Goal: Information Seeking & Learning: Learn about a topic

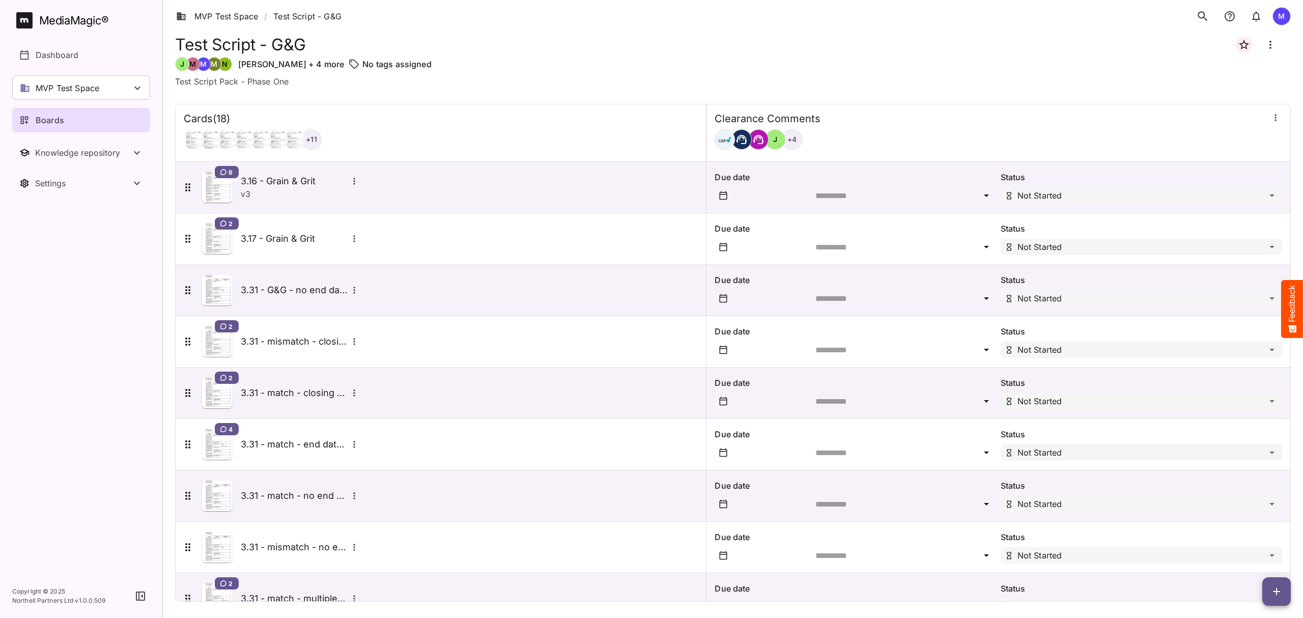
scroll to position [497, 0]
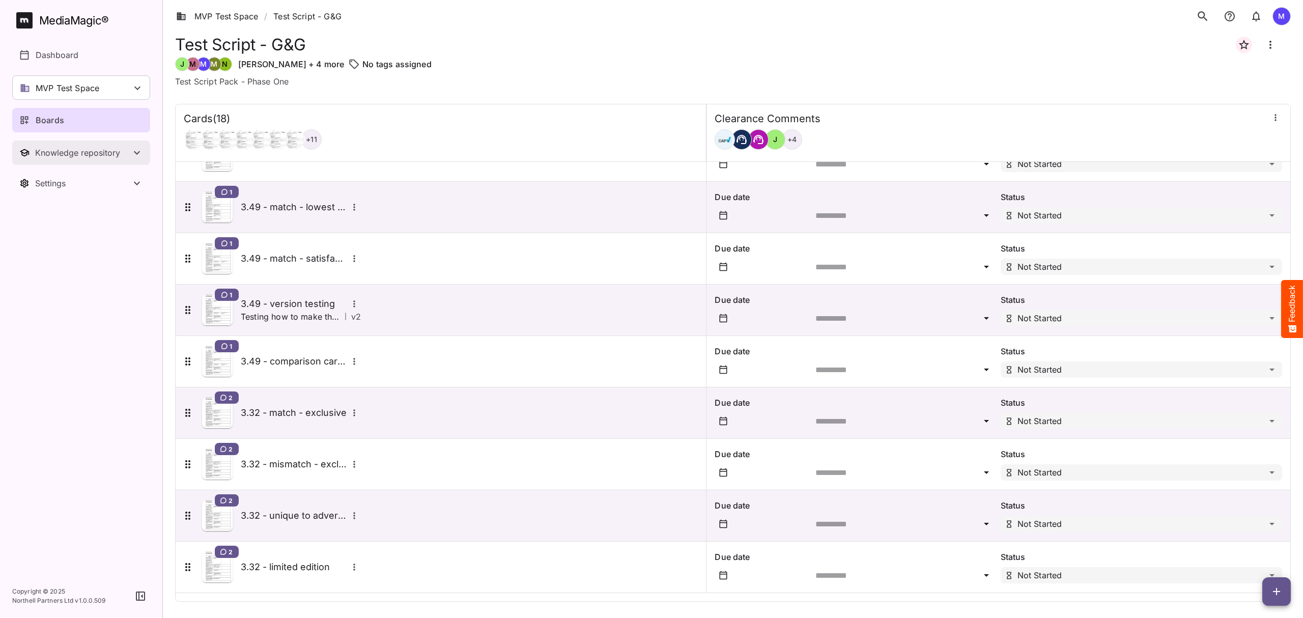
click at [79, 146] on button "Knowledge repository" at bounding box center [81, 152] width 138 height 24
click at [113, 94] on div "MVP Test Space" at bounding box center [81, 87] width 138 height 24
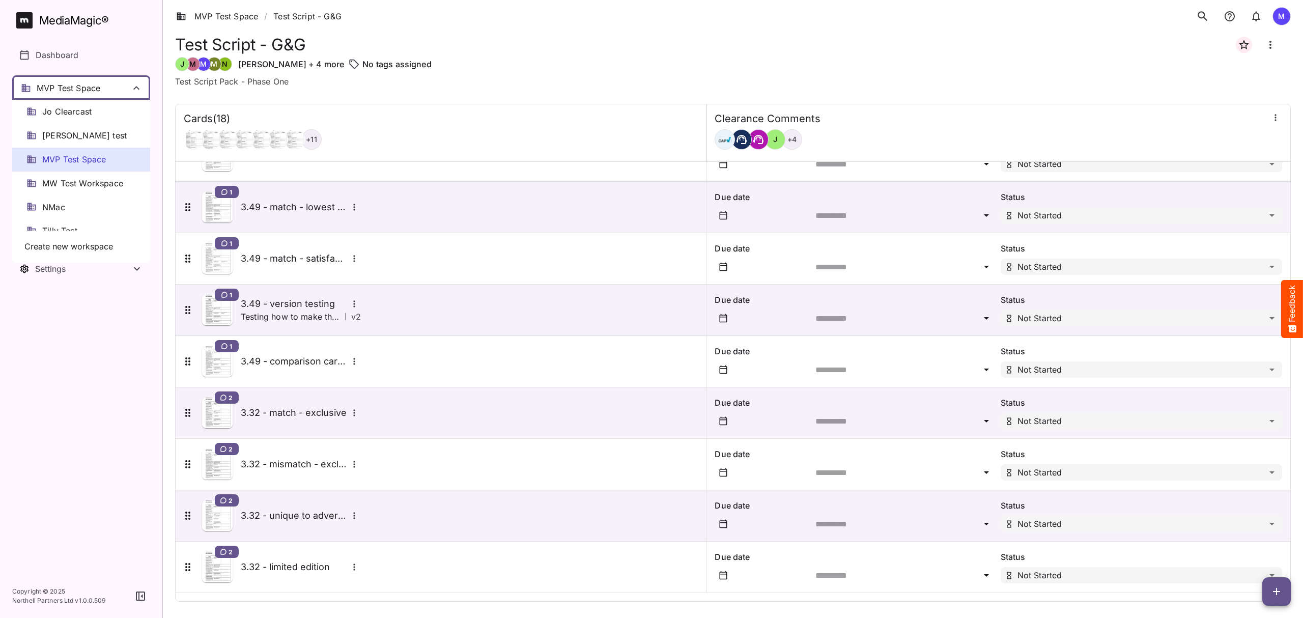
click at [91, 209] on div "NMac" at bounding box center [81, 207] width 138 height 24
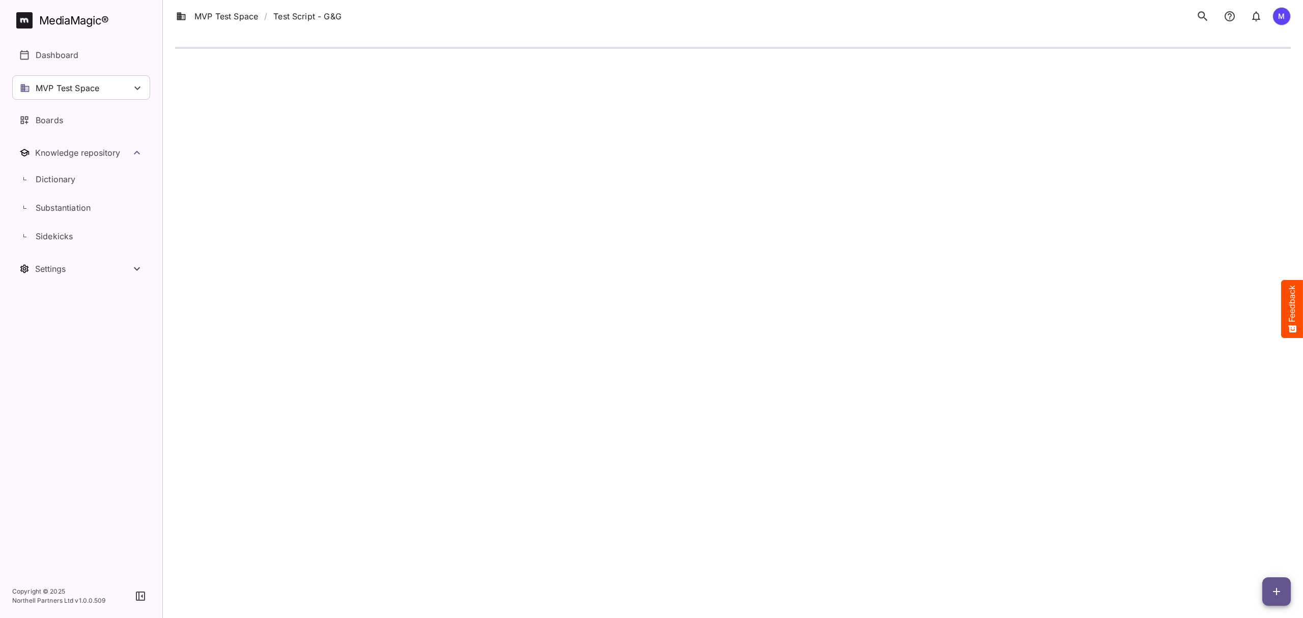
click at [127, 96] on div "MVP Test Space" at bounding box center [81, 87] width 138 height 24
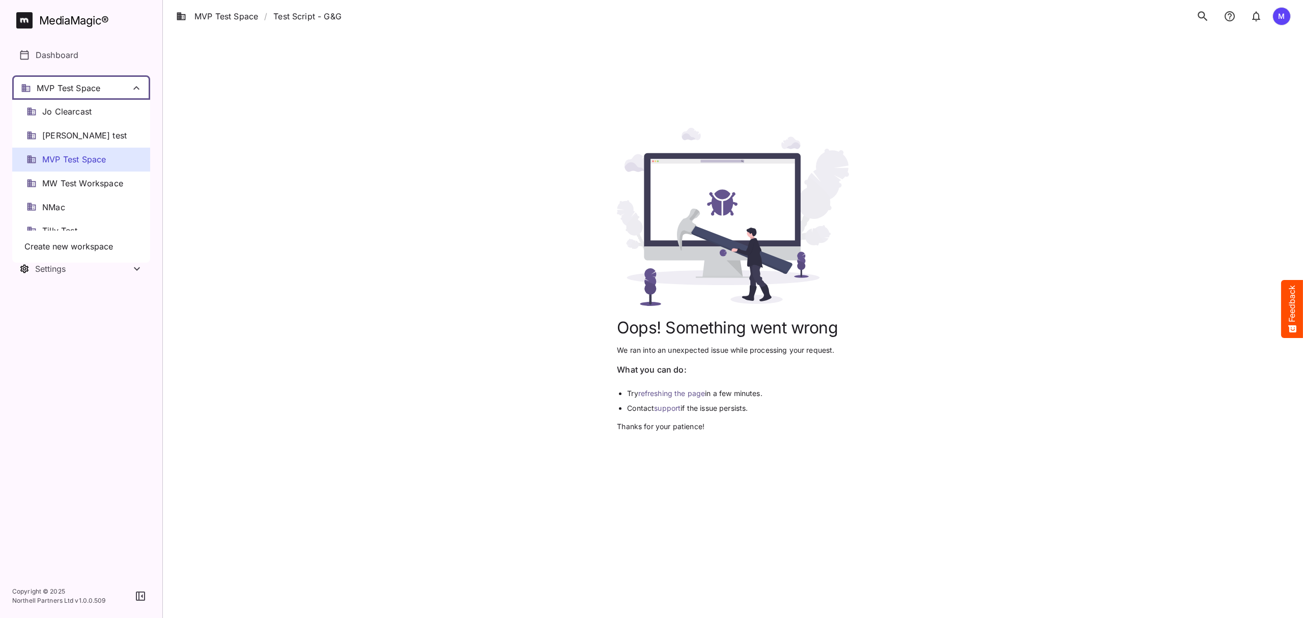
click at [95, 156] on span "MVP Test Space" at bounding box center [74, 160] width 64 height 12
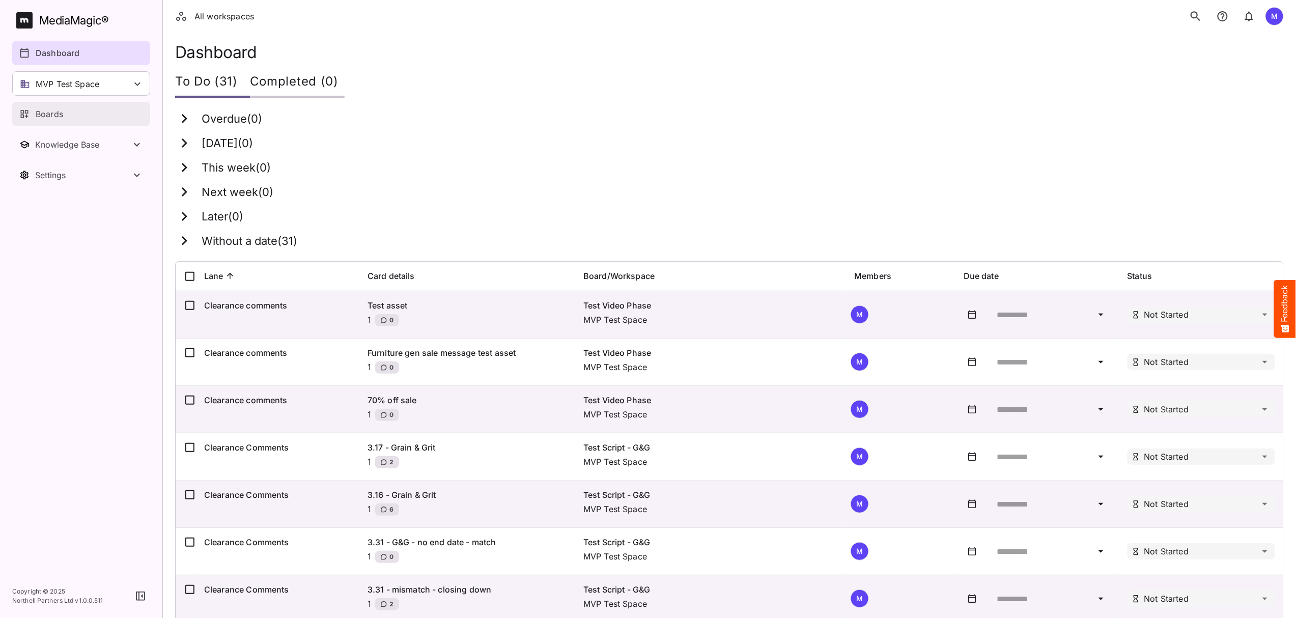
click at [64, 116] on div "Boards" at bounding box center [81, 114] width 125 height 12
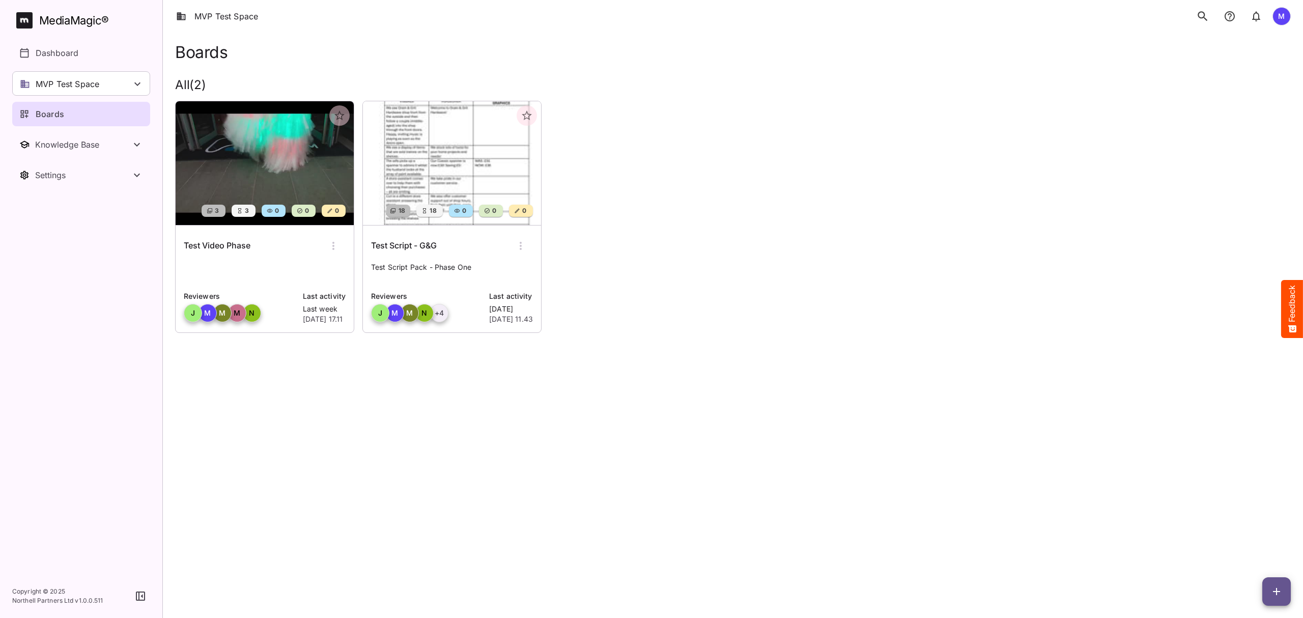
click at [422, 257] on div "Test Script - G&G" at bounding box center [452, 246] width 162 height 24
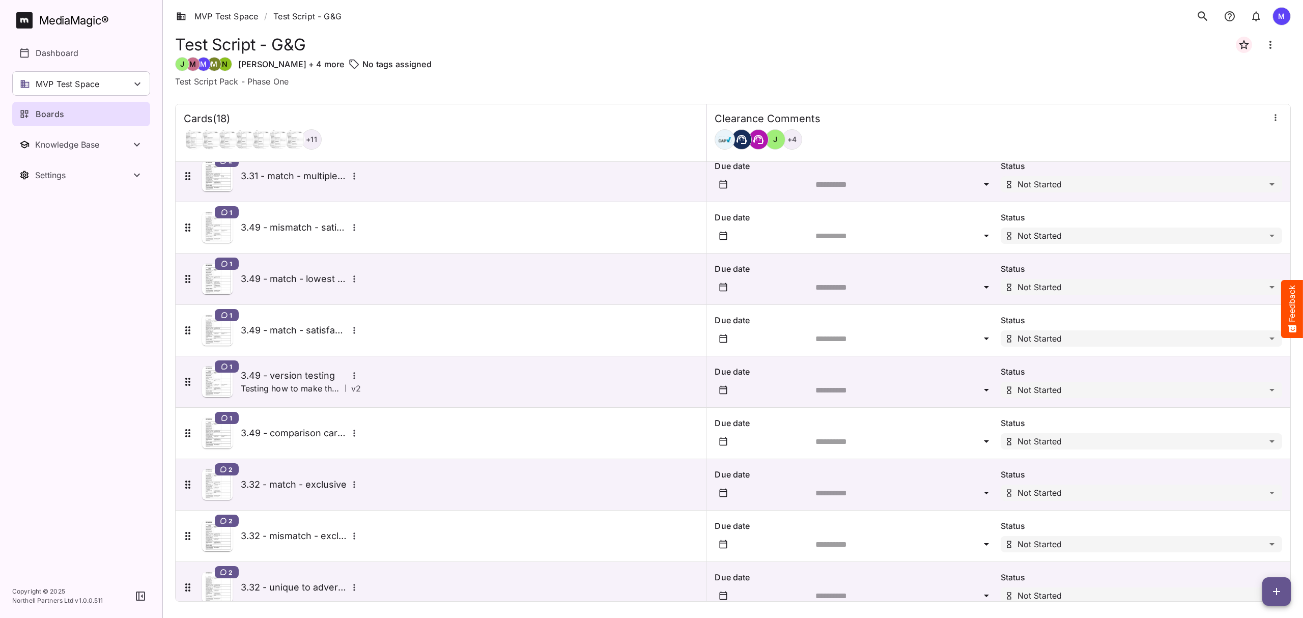
scroll to position [497, 0]
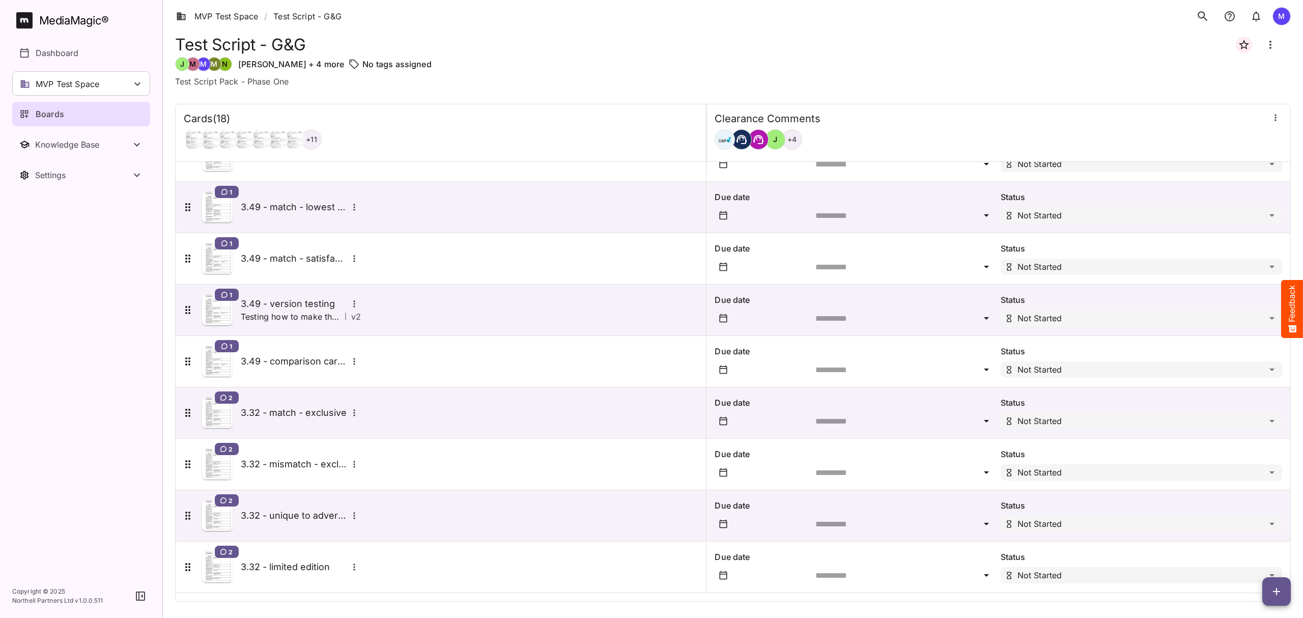
click at [354, 310] on p "v 2" at bounding box center [356, 316] width 10 height 12
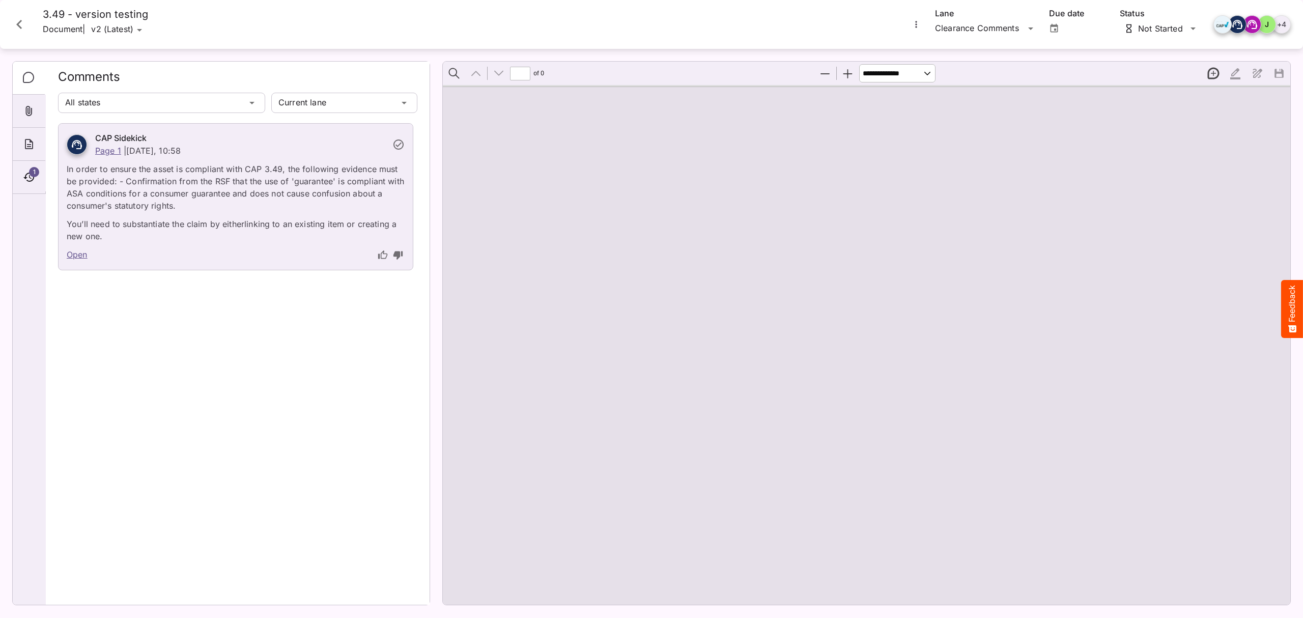
type input "*"
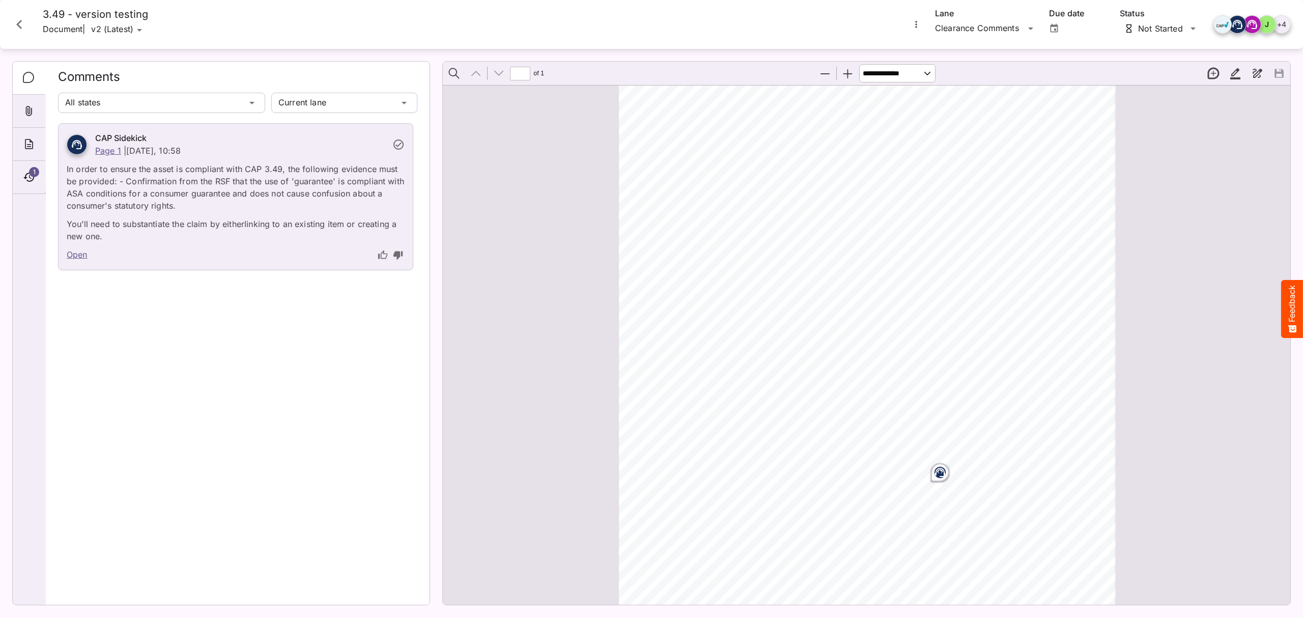
click at [78, 252] on link "Open" at bounding box center [77, 254] width 21 height 13
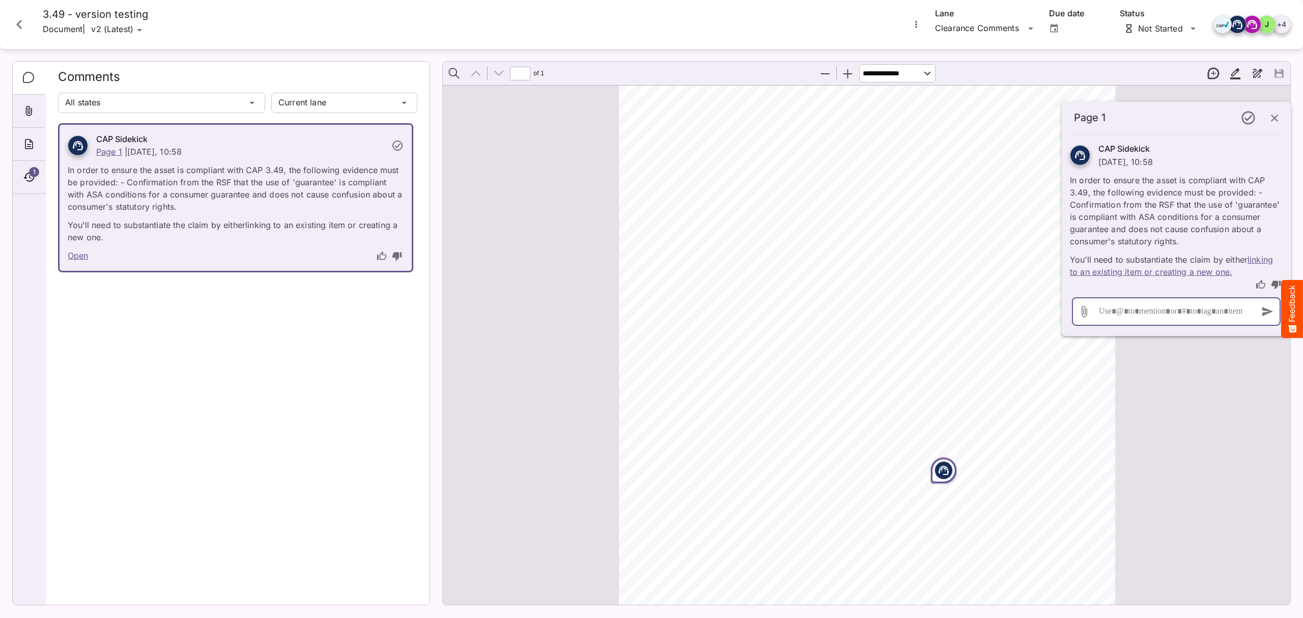
click at [1088, 308] on input "file" at bounding box center [1084, 311] width 24 height 24
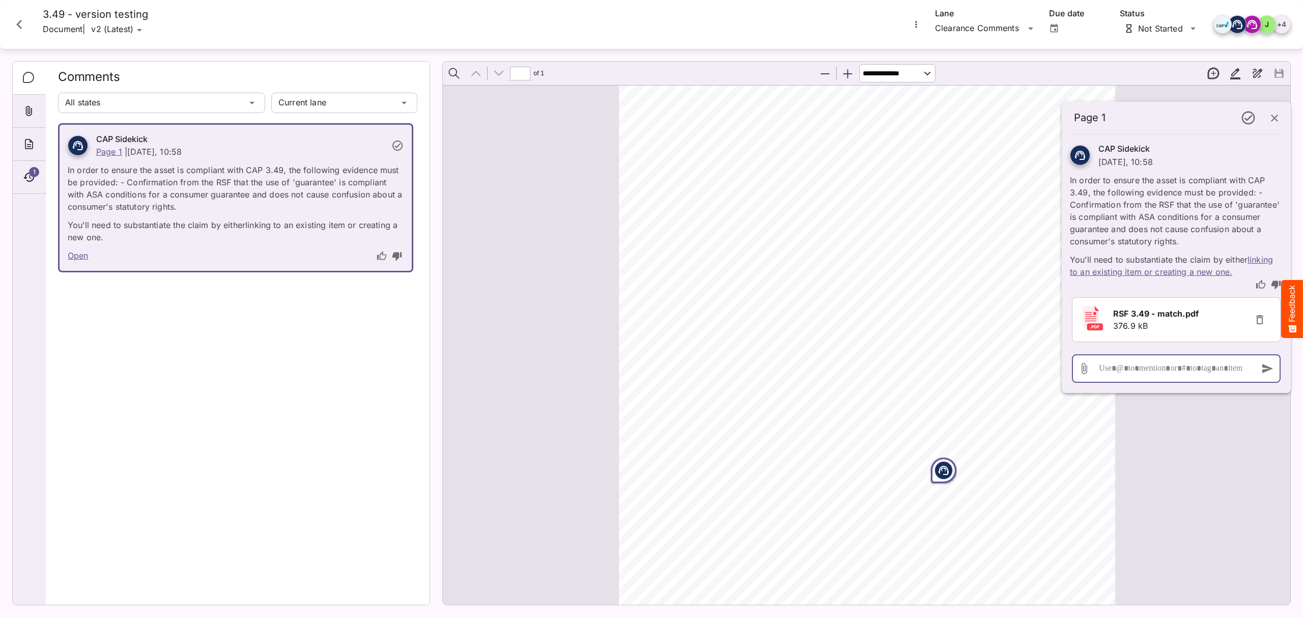
click at [1157, 373] on div at bounding box center [1173, 368] width 155 height 29
click at [21, 178] on div "1" at bounding box center [29, 177] width 33 height 33
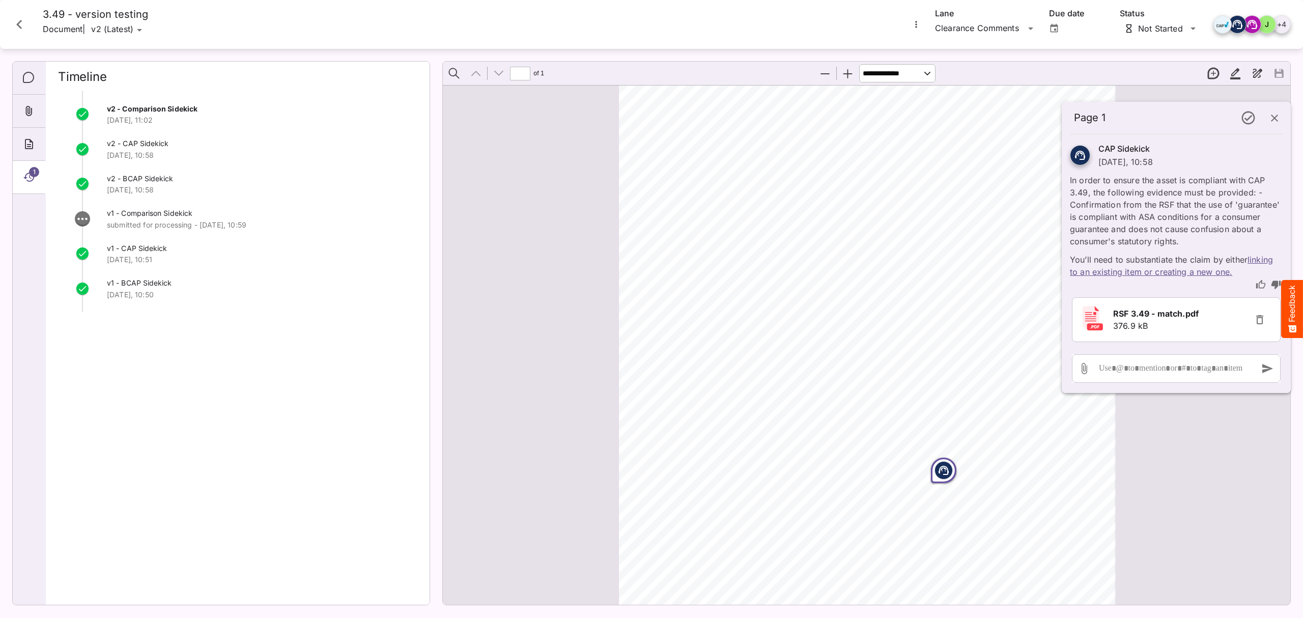
click at [27, 81] on icon "Comments" at bounding box center [29, 78] width 12 height 12
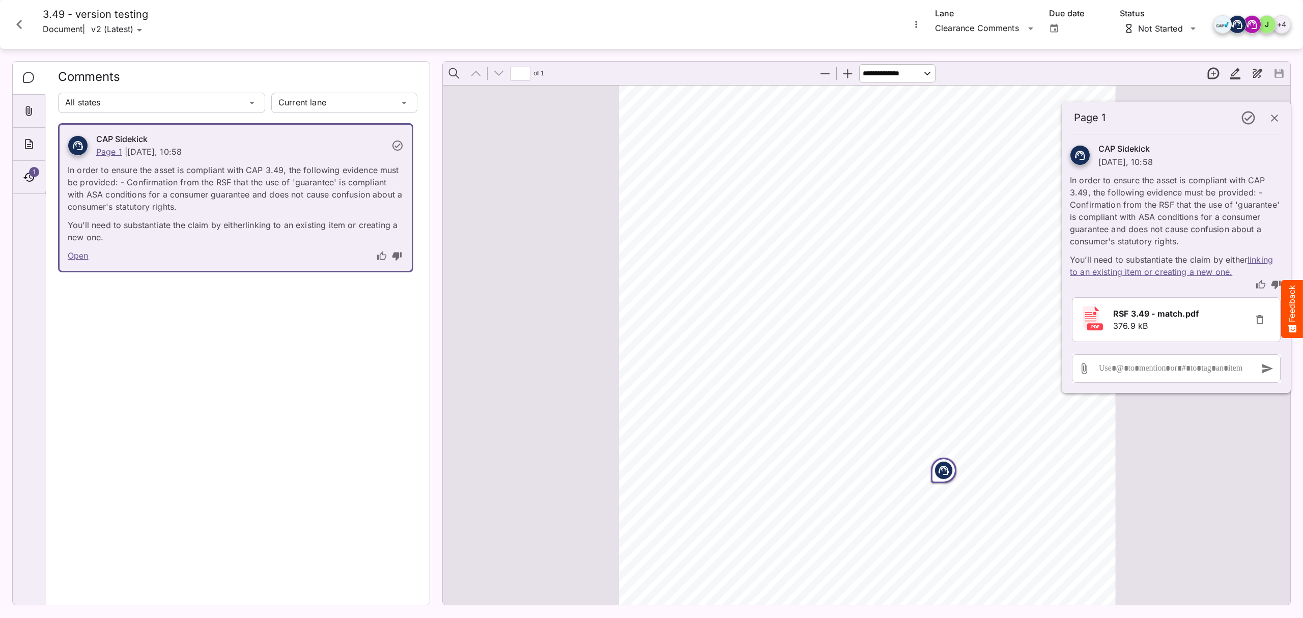
click at [37, 184] on div "1" at bounding box center [29, 177] width 33 height 33
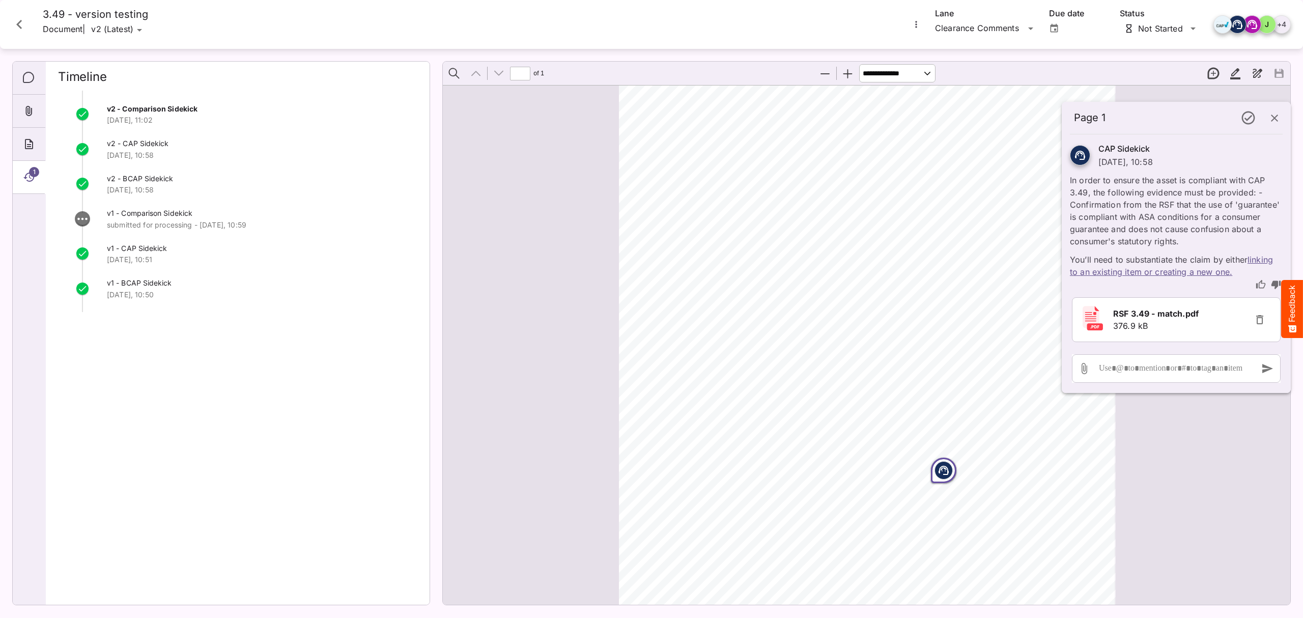
click at [15, 23] on icon "Close card" at bounding box center [19, 24] width 18 height 18
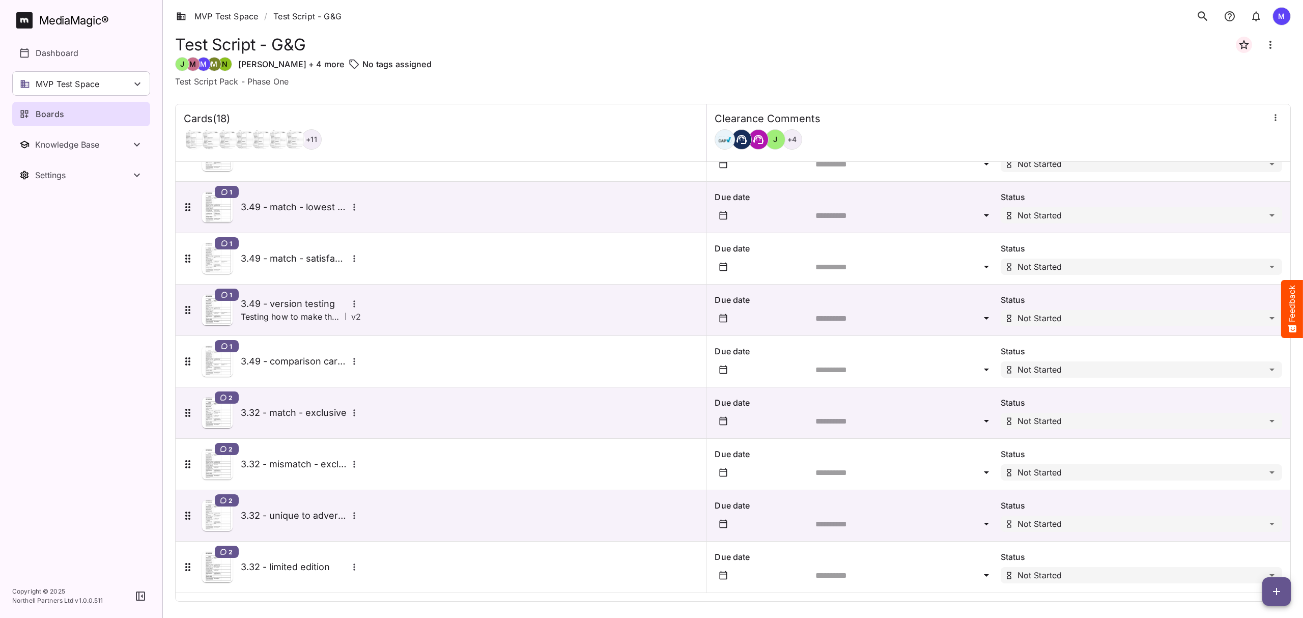
click at [782, 143] on div "+ 4" at bounding box center [792, 139] width 20 height 20
click at [1271, 119] on icon "button" at bounding box center [1275, 117] width 10 height 10
click at [1100, 100] on div at bounding box center [651, 309] width 1303 height 618
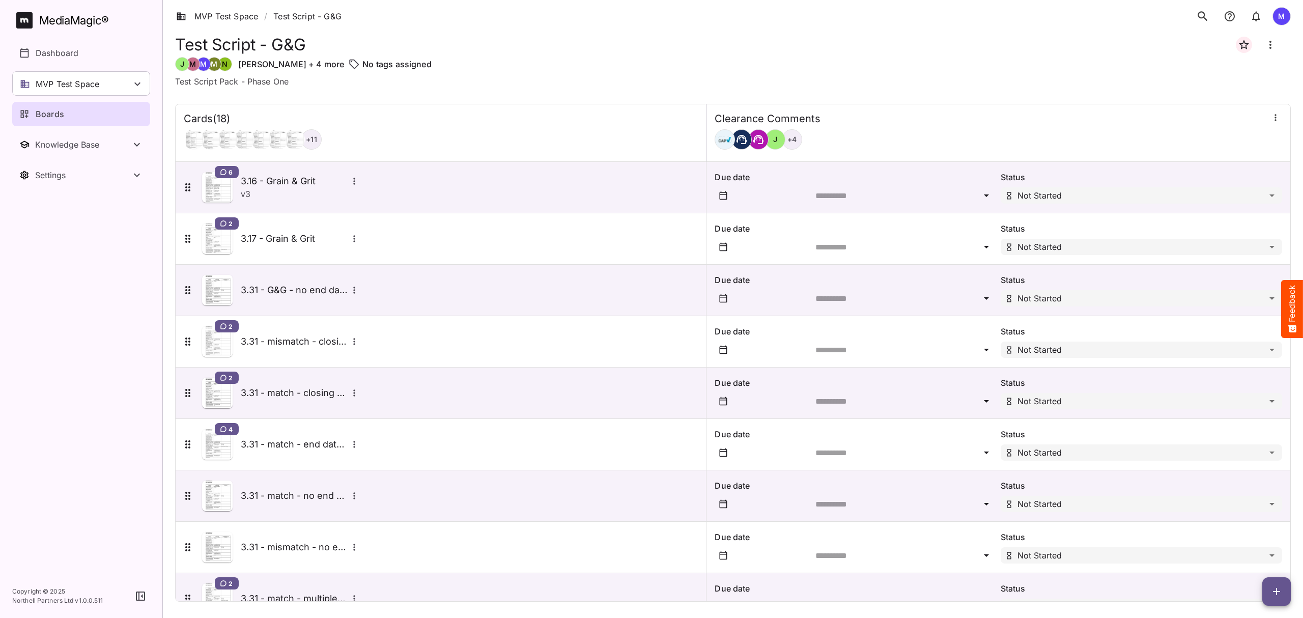
scroll to position [497, 0]
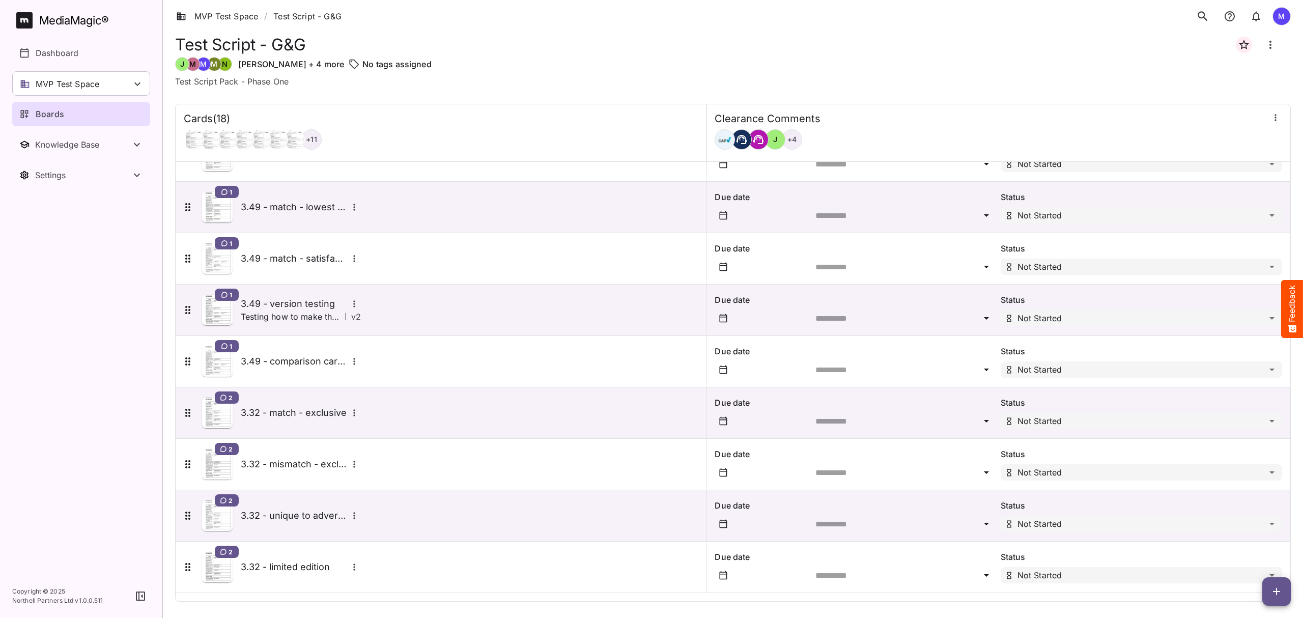
click at [1269, 125] on div at bounding box center [1275, 118] width 13 height 15
click at [1271, 115] on icon "button" at bounding box center [1275, 117] width 10 height 10
click at [928, 119] on div at bounding box center [651, 309] width 1303 height 618
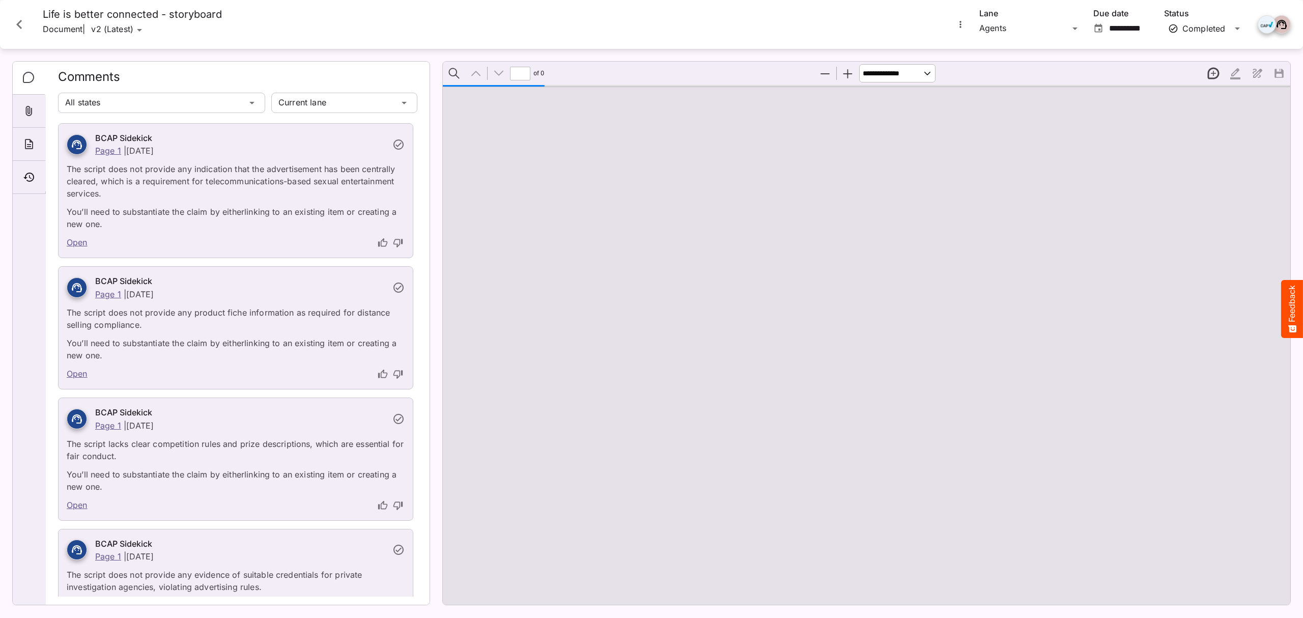
type input "*"
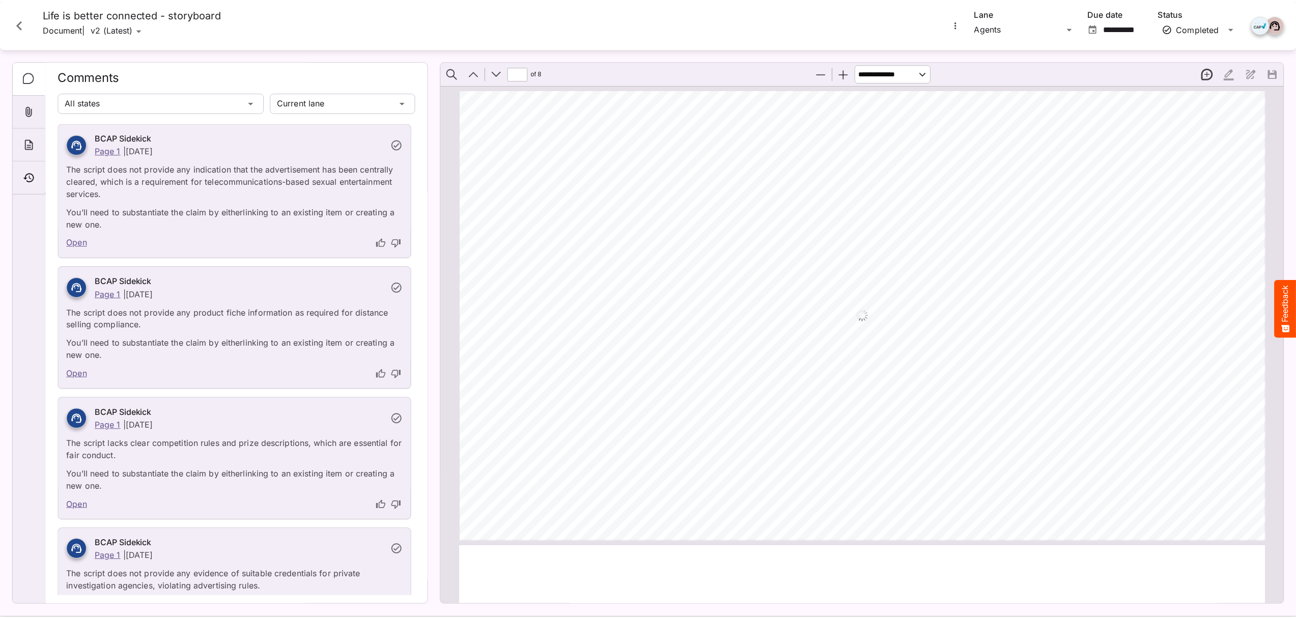
scroll to position [2291, 0]
click at [19, 33] on icon "Close card" at bounding box center [19, 24] width 18 height 18
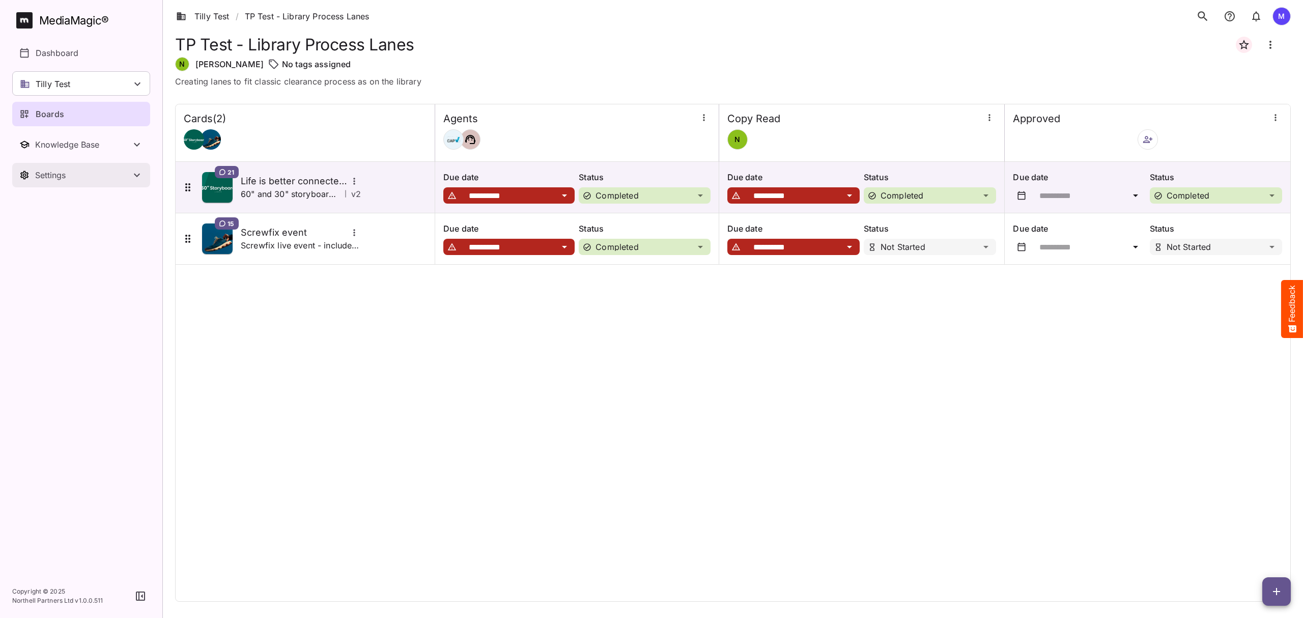
click at [63, 166] on button "Settings" at bounding box center [81, 175] width 138 height 24
click at [119, 144] on div "Knowledge Base" at bounding box center [83, 144] width 96 height 10
click at [69, 222] on p "Sidekicks" at bounding box center [54, 218] width 37 height 12
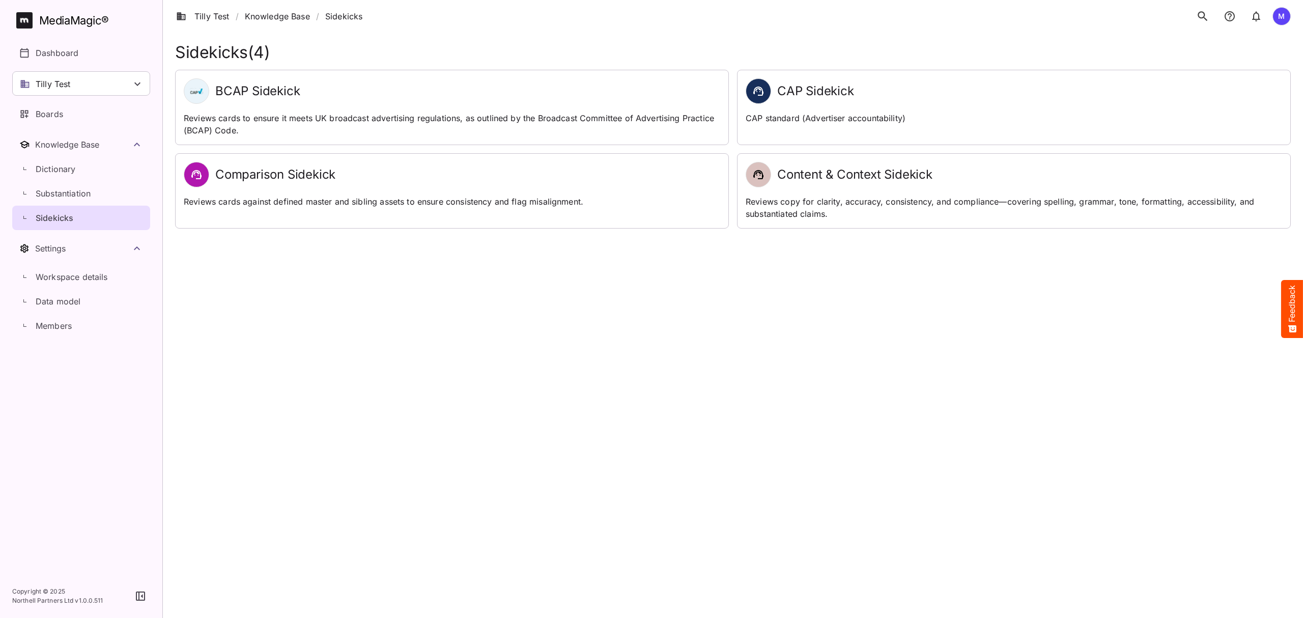
click at [345, 101] on div "BCAP Sidekick" at bounding box center [452, 90] width 536 height 25
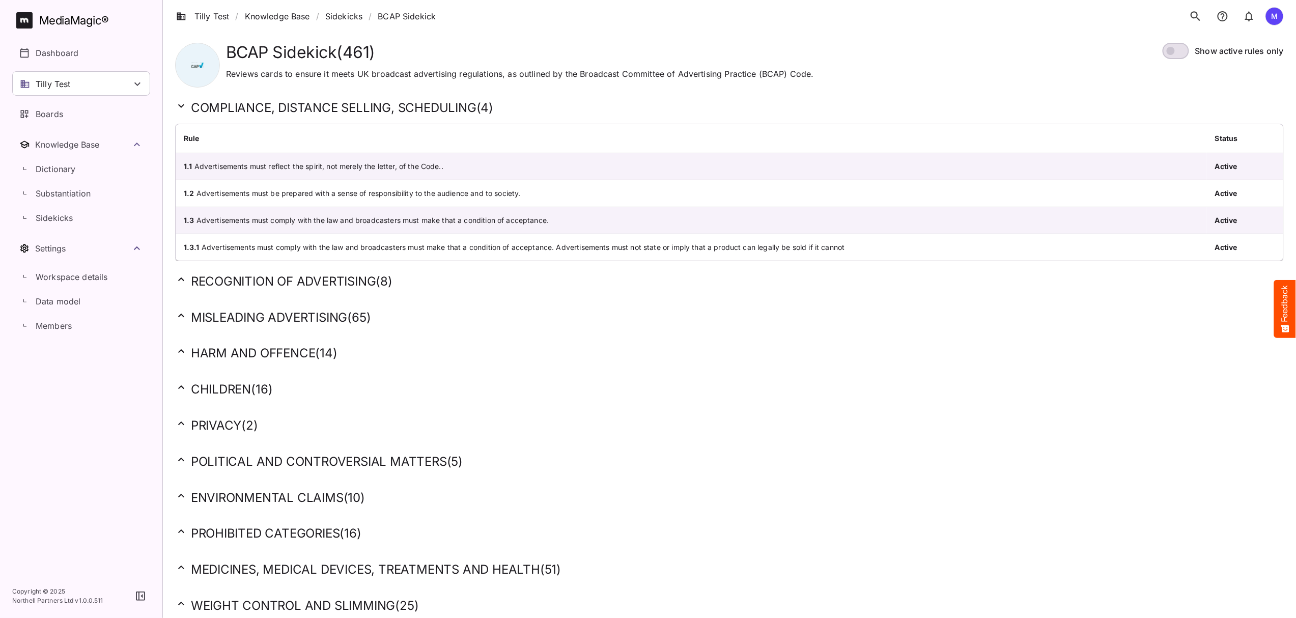
click at [228, 459] on h2 "POLITICAL AND CONTROVERSIAL MATTERS ( 5 )" at bounding box center [729, 462] width 1109 height 16
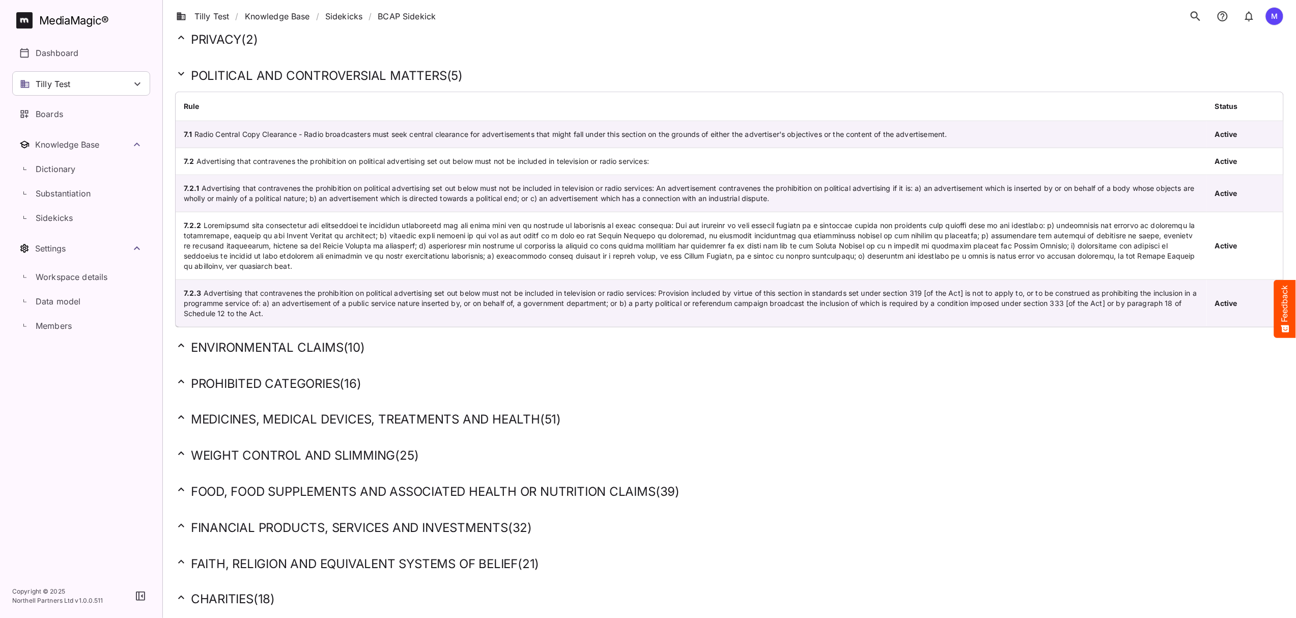
scroll to position [415, 0]
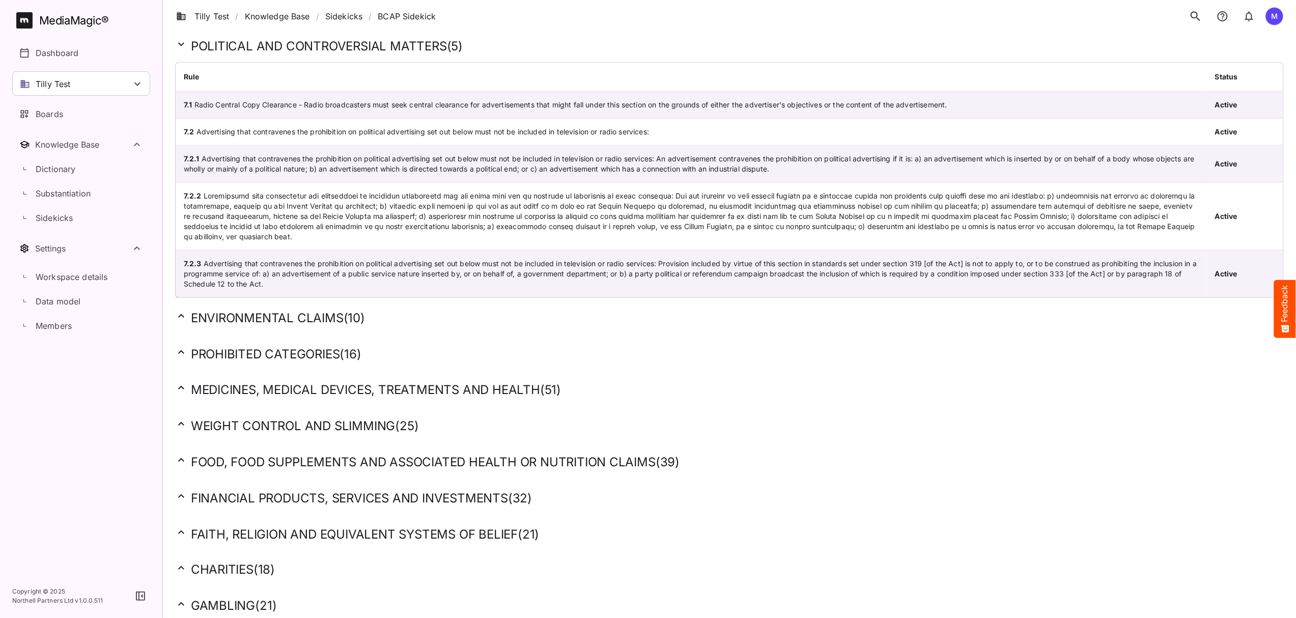
click at [304, 392] on h2 "MEDICINES, MEDICAL DEVICES, TREATMENTS AND HEALTH ( 51 )" at bounding box center [729, 390] width 1109 height 16
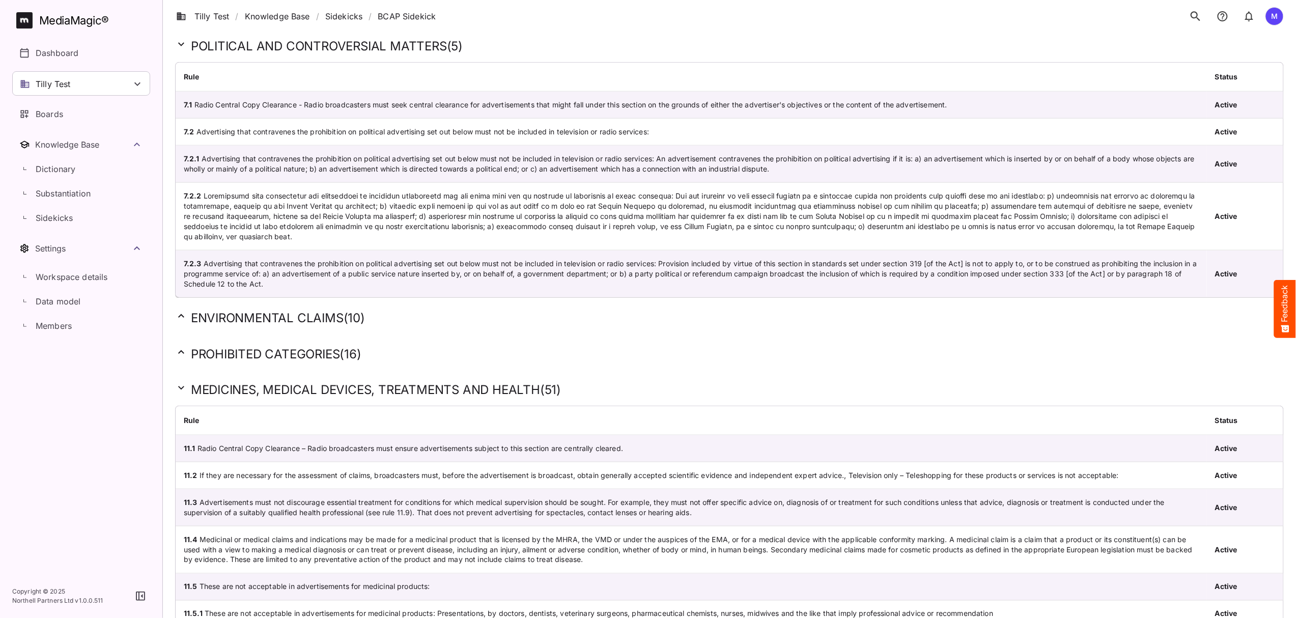
click at [383, 380] on div "MEDICINES, MEDICAL DEVICES, TREATMENTS AND HEALTH ( 51 )" at bounding box center [729, 388] width 1109 height 36
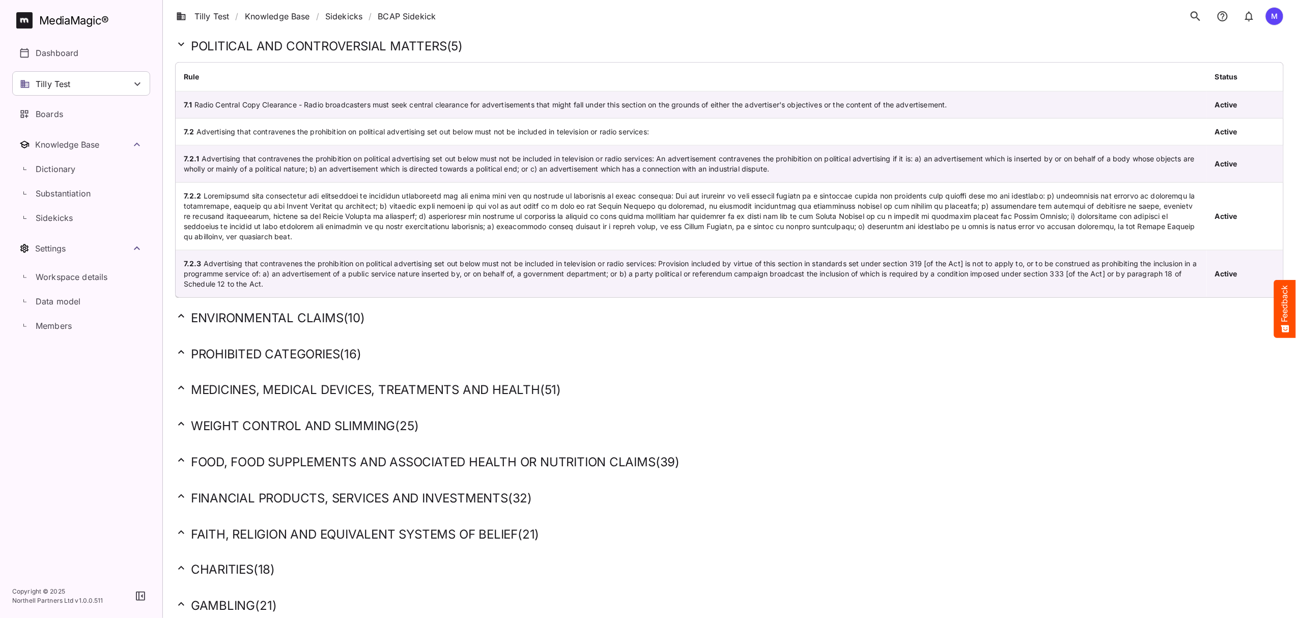
click at [377, 45] on h2 "POLITICAL AND CONTROVERSIAL MATTERS ( 5 )" at bounding box center [729, 46] width 1109 height 16
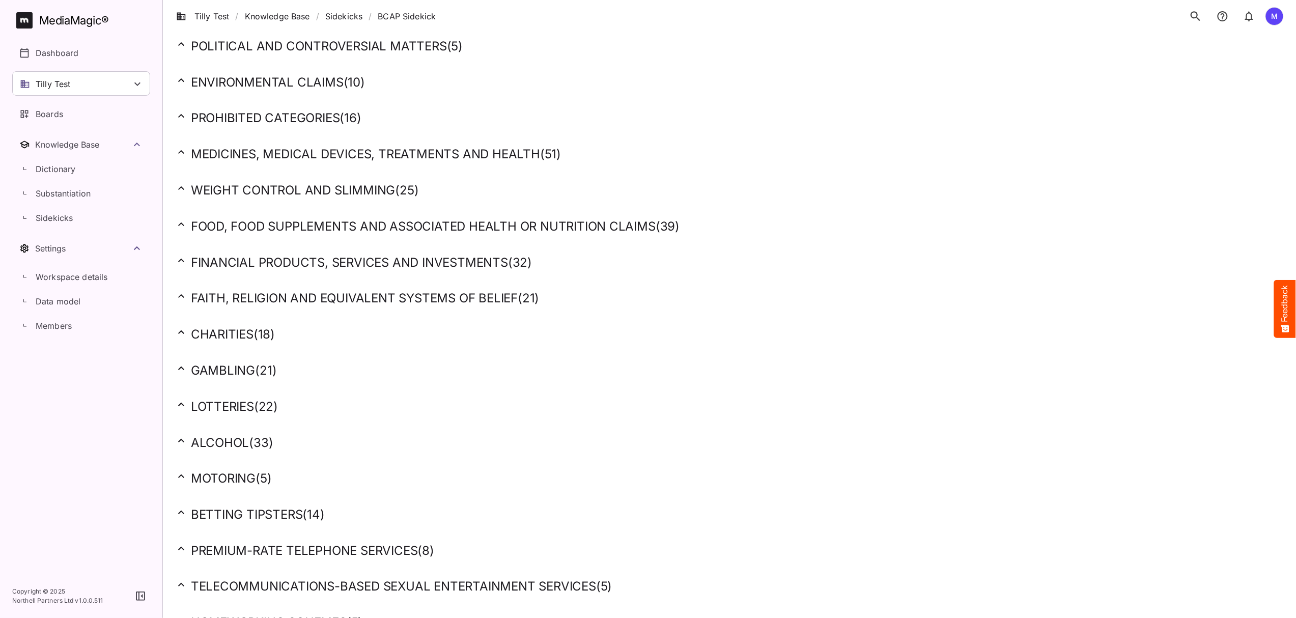
scroll to position [678, 0]
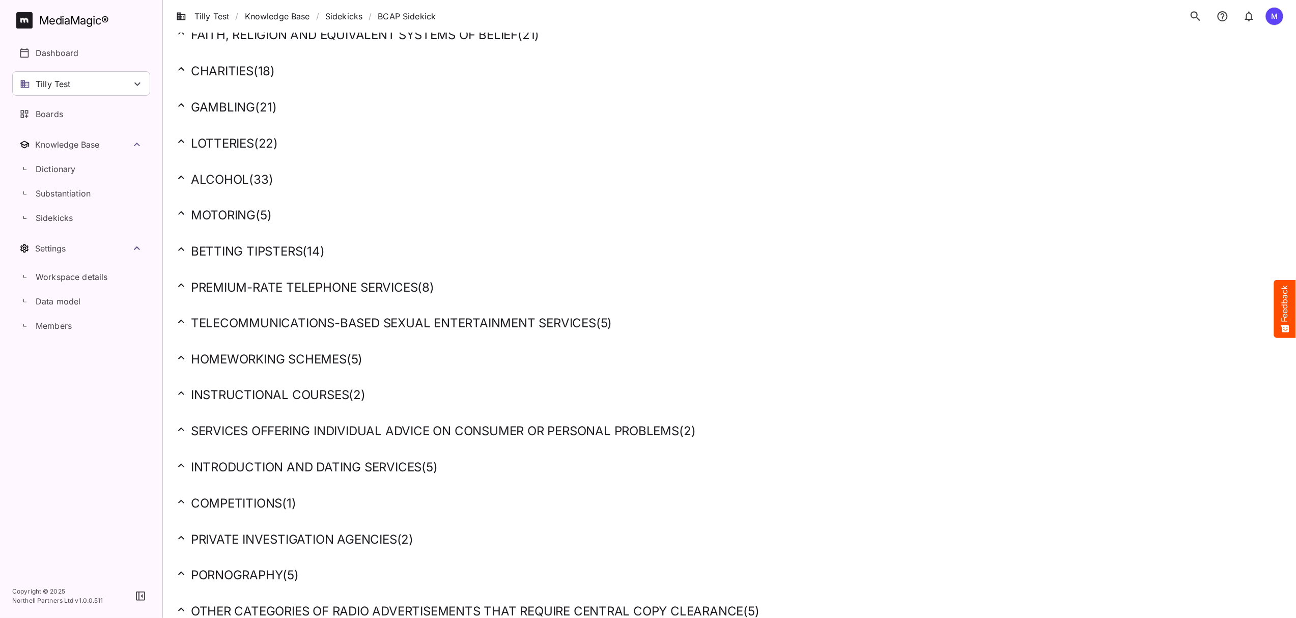
click at [706, 592] on div "OTHER CATEGORIES OF RADIO ADVERTISEMENTS THAT REQUIRE CENTRAL COPY CLEARANCE ( …" at bounding box center [729, 609] width 1109 height 36
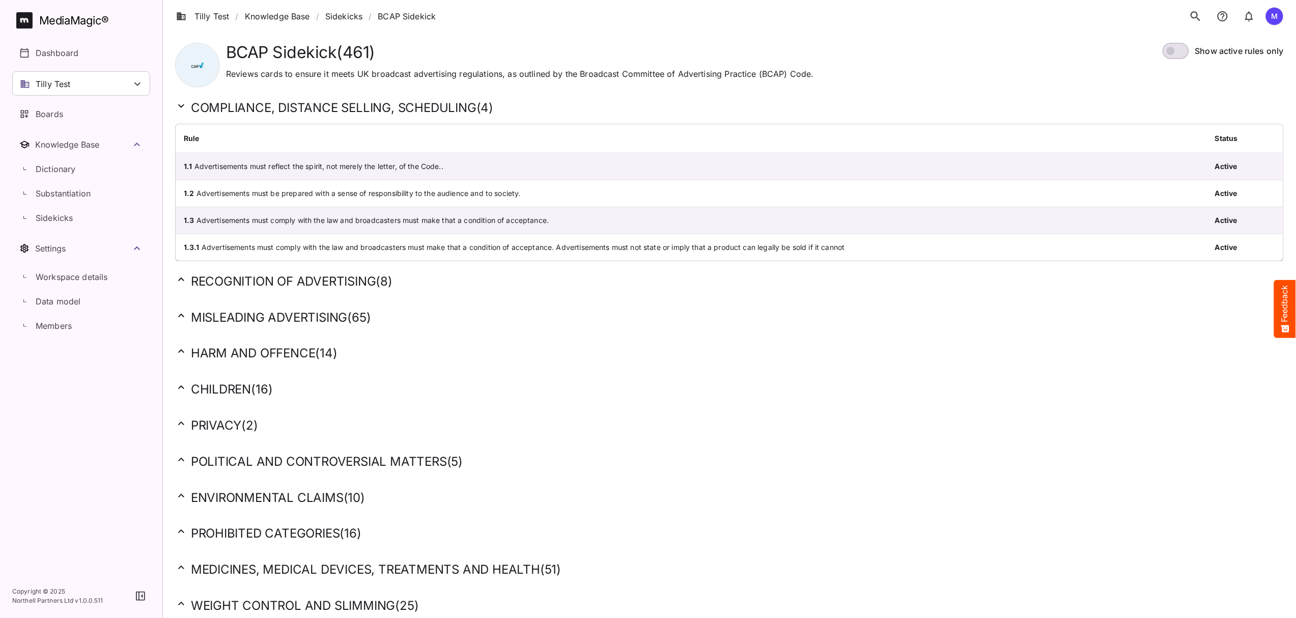
click at [188, 106] on h2 "COMPLIANCE, DISTANCE SELLING, SCHEDULING ( 4 )" at bounding box center [729, 108] width 1109 height 16
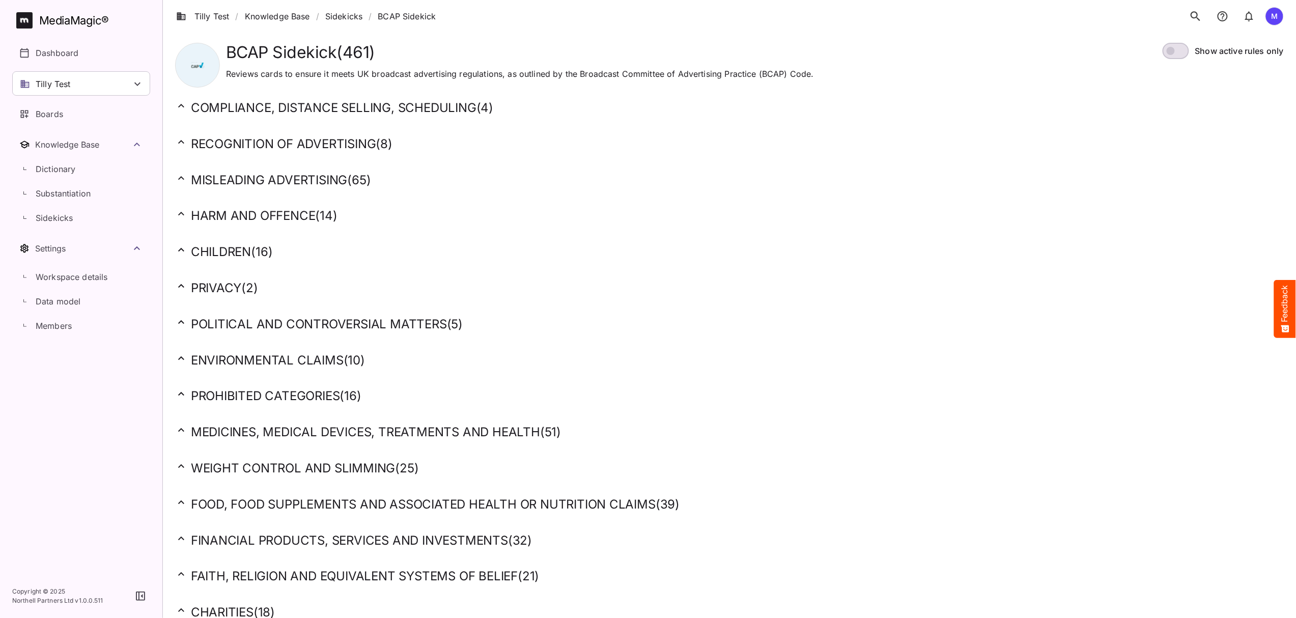
click at [355, 17] on link "Sidekicks" at bounding box center [343, 16] width 37 height 12
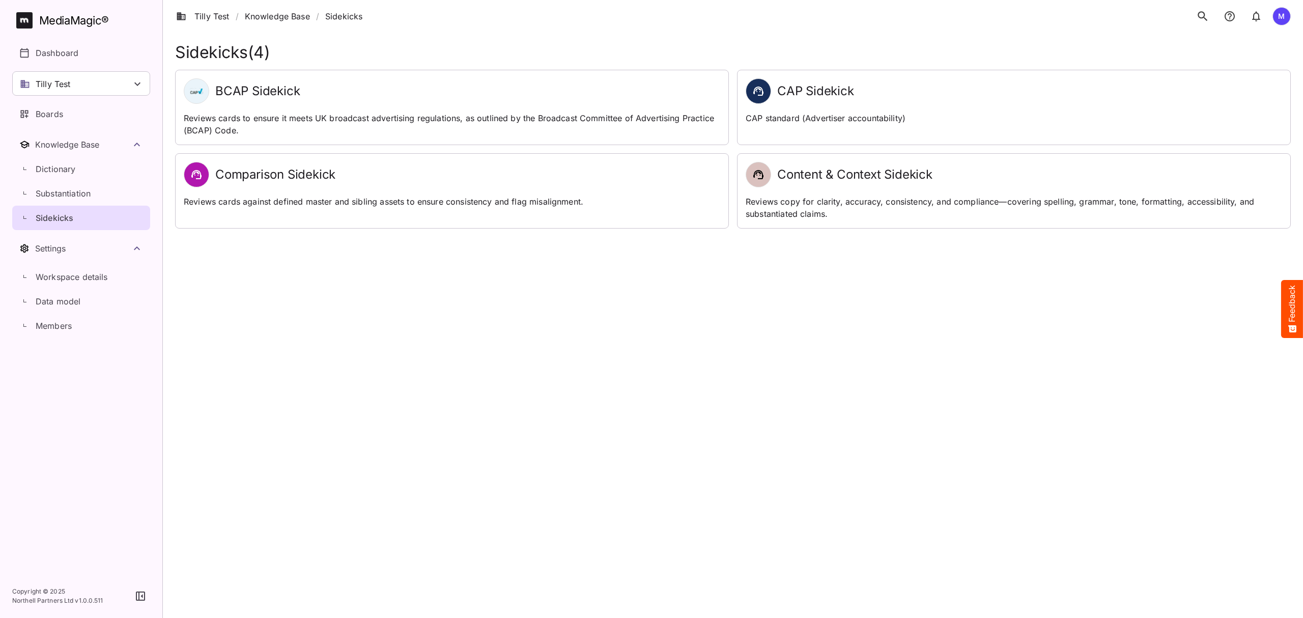
click at [807, 192] on div "Content & Context Sidekick Reviews copy for clarity, accuracy, consistency, and…" at bounding box center [1014, 191] width 553 height 74
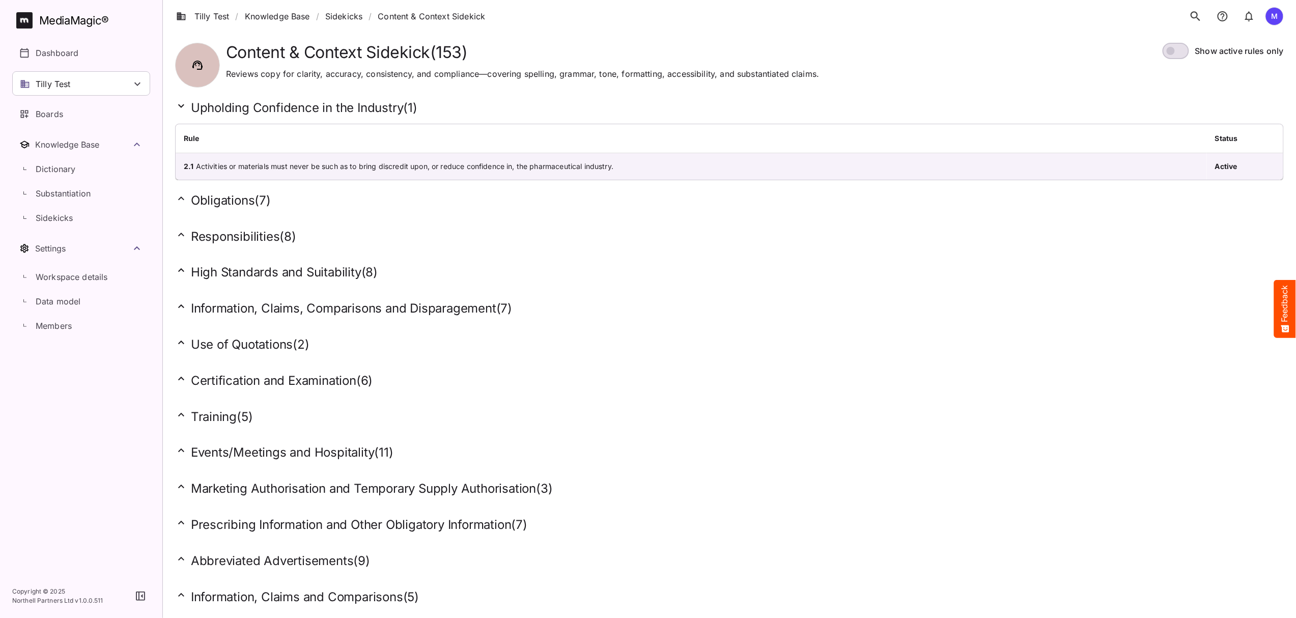
click at [236, 345] on h2 "Use of Quotations ( 2 )" at bounding box center [729, 344] width 1109 height 16
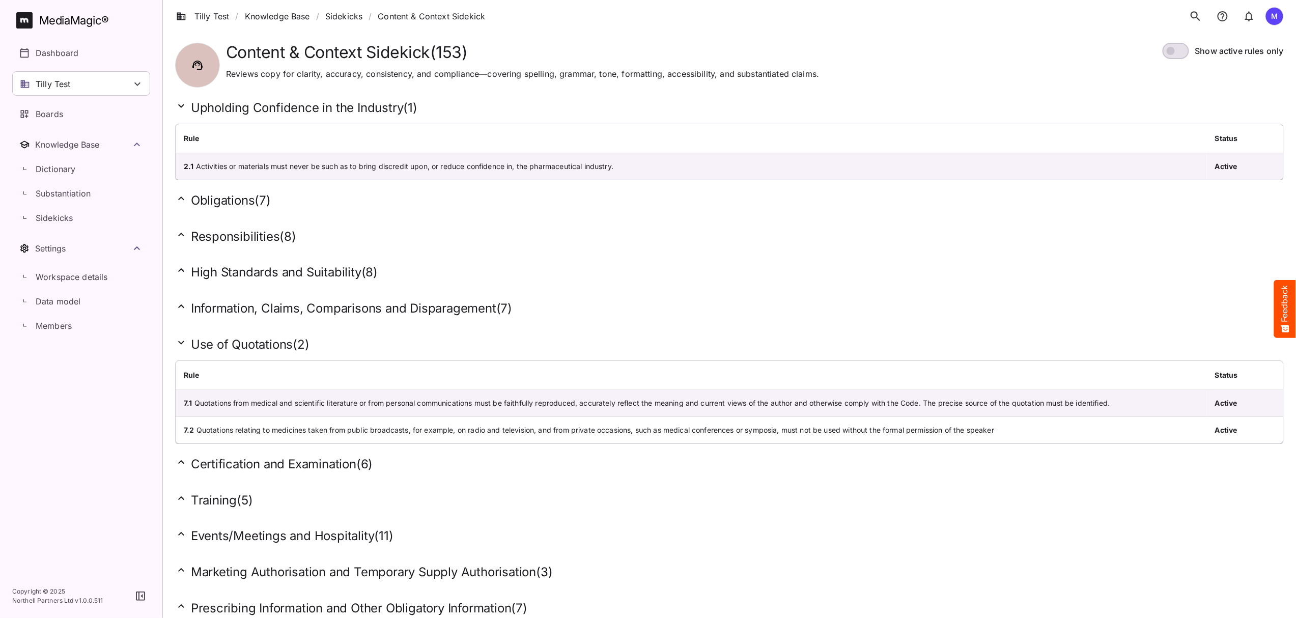
click at [235, 344] on h2 "Use of Quotations ( 2 )" at bounding box center [729, 344] width 1109 height 16
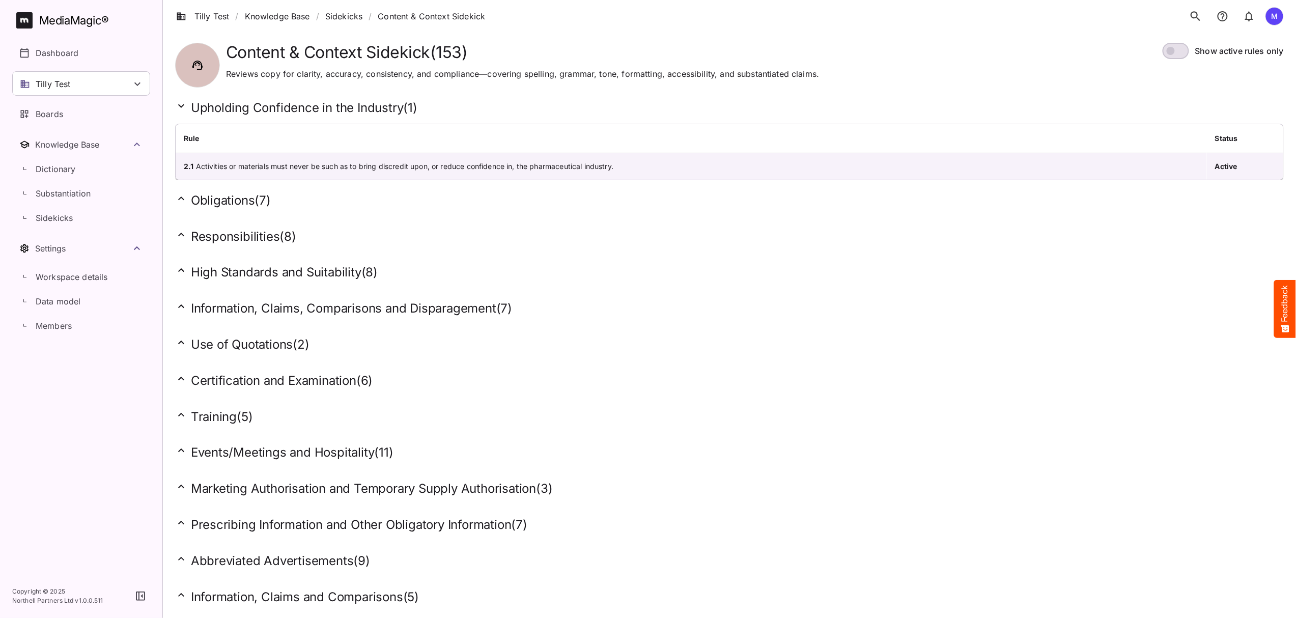
click at [306, 457] on h2 "Events/Meetings and Hospitality ( 11 )" at bounding box center [729, 452] width 1109 height 16
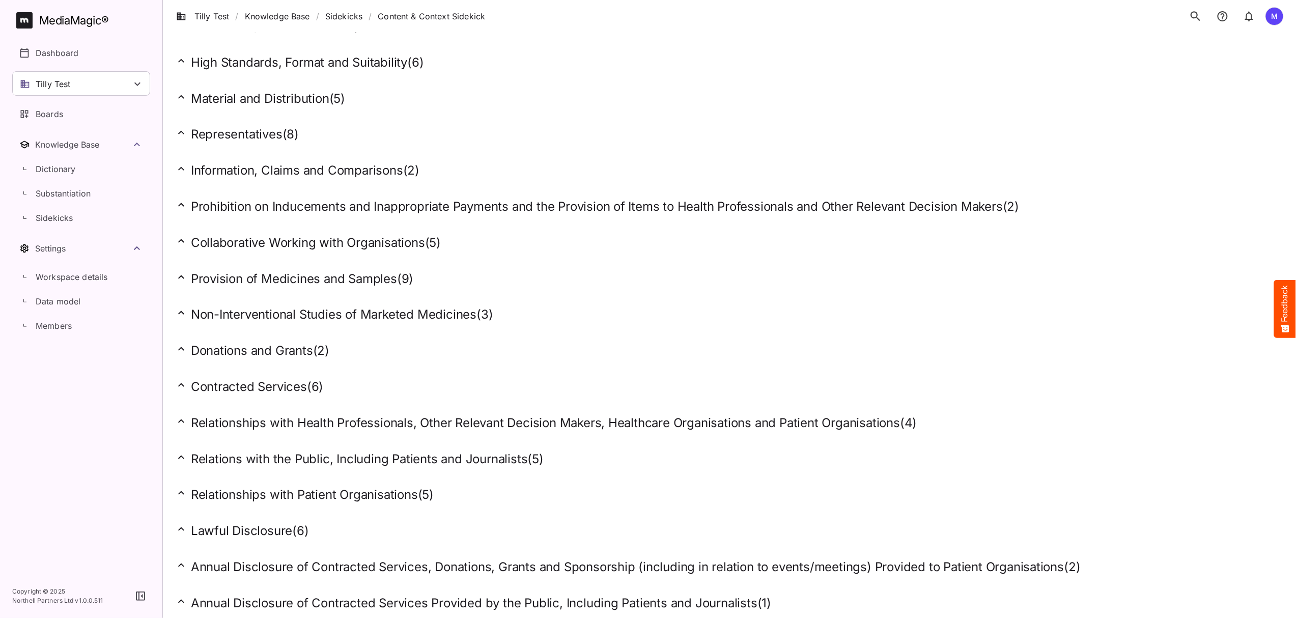
scroll to position [1068, 0]
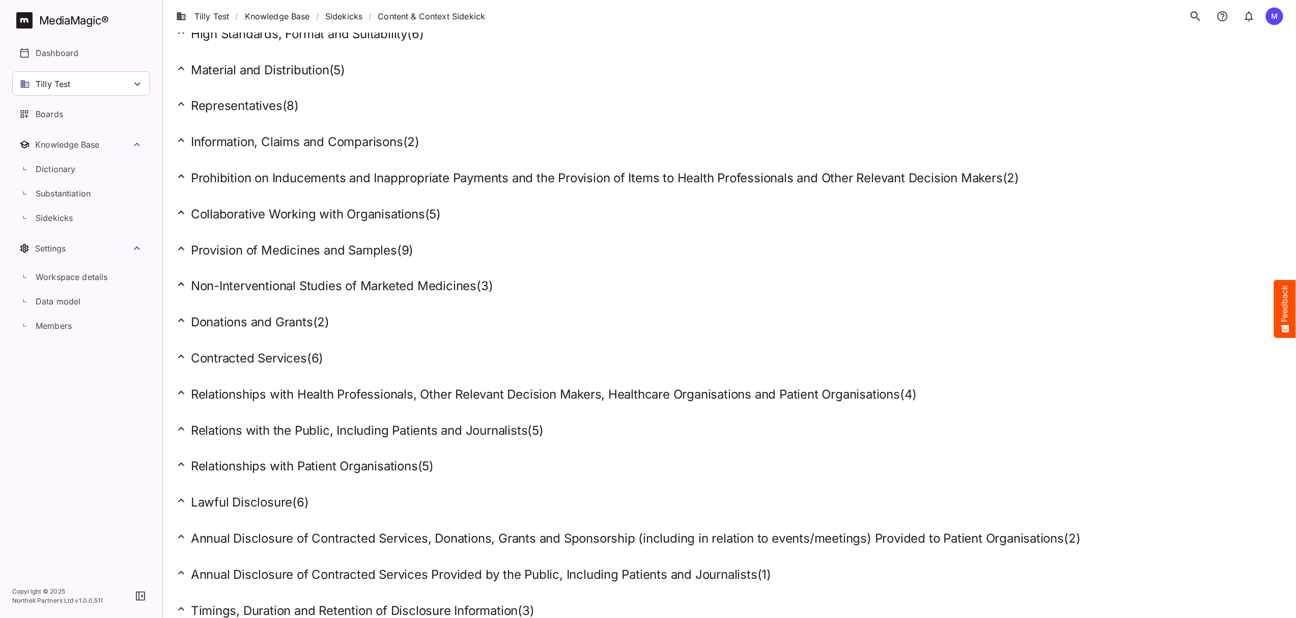
click at [292, 603] on h2 "Timings, Duration and Retention of Disclosure Information ( 3 )" at bounding box center [729, 611] width 1109 height 16
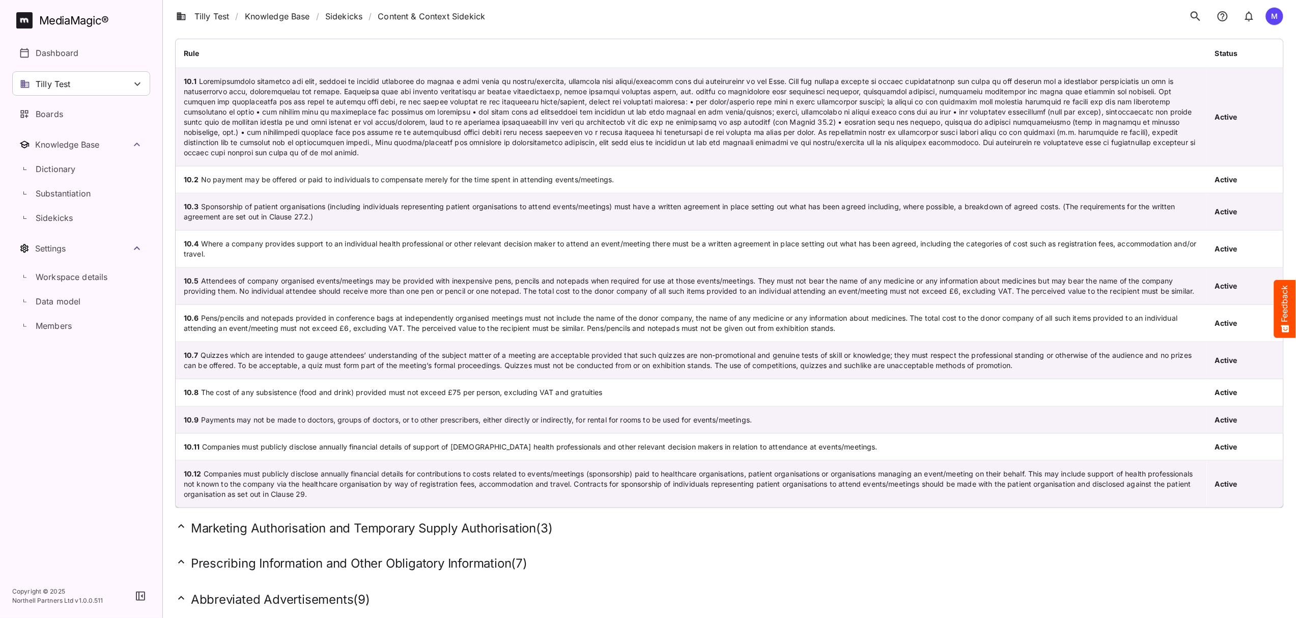
scroll to position [0, 0]
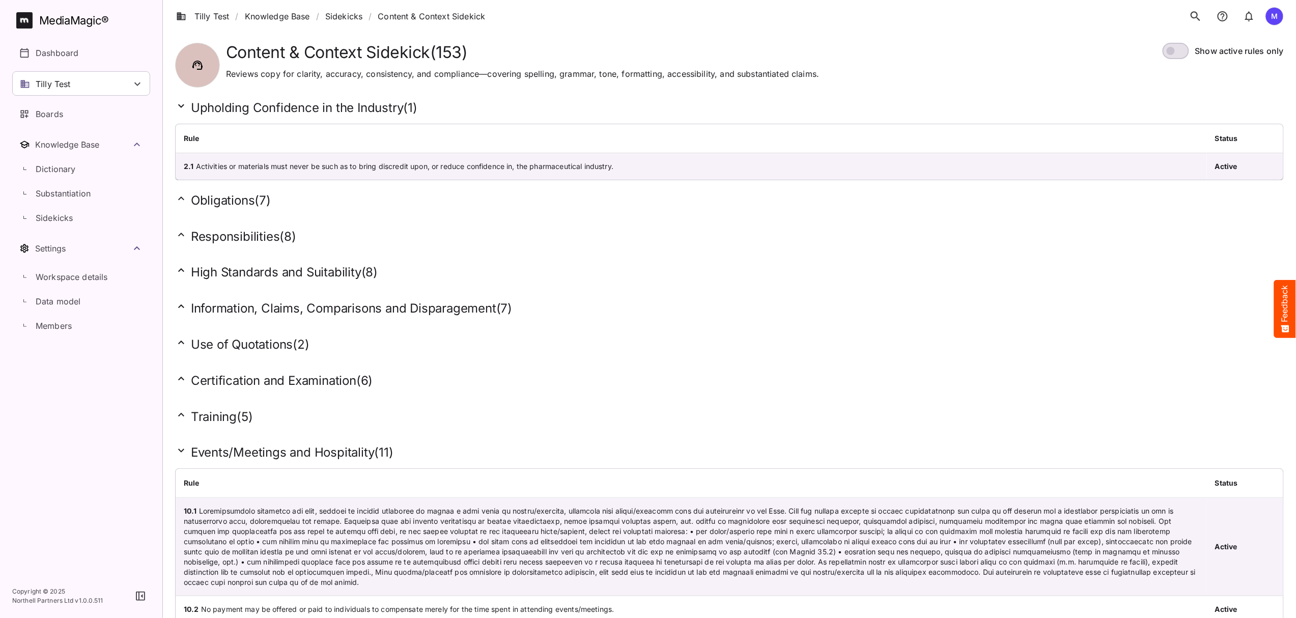
click at [188, 446] on h2 "Events/Meetings and Hospitality ( 11 )" at bounding box center [729, 452] width 1109 height 16
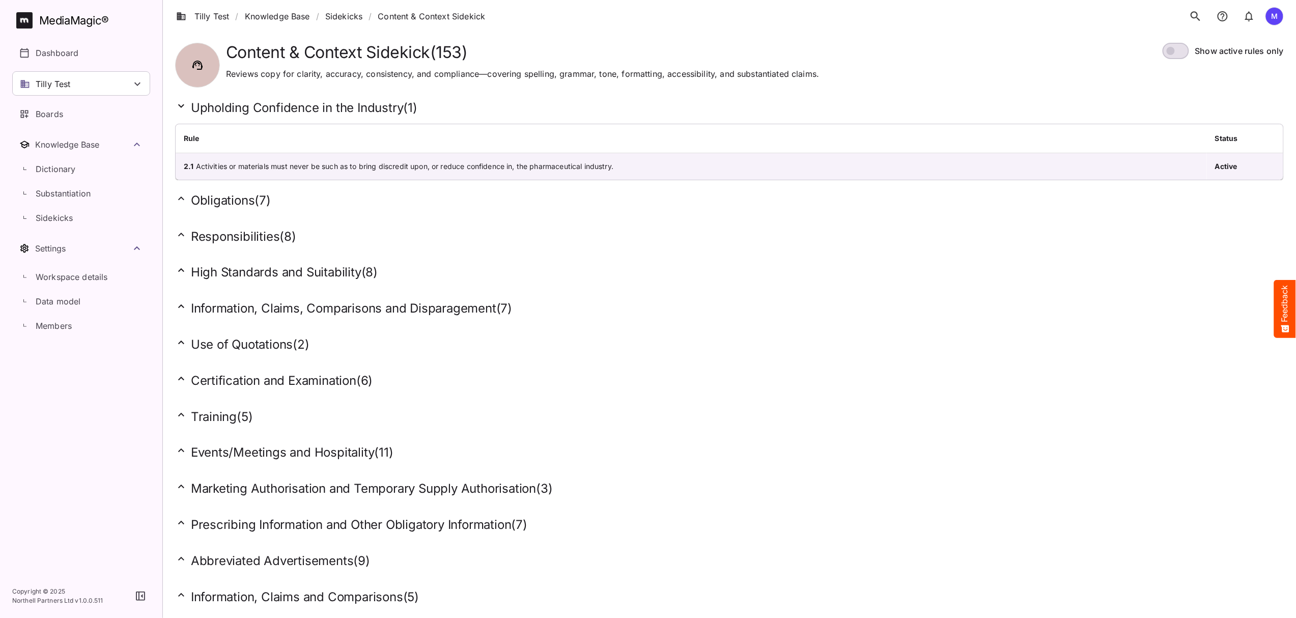
click at [208, 109] on h2 "Upholding Confidence in the Industry ( 1 )" at bounding box center [729, 108] width 1109 height 16
